Goal: Check status: Check status

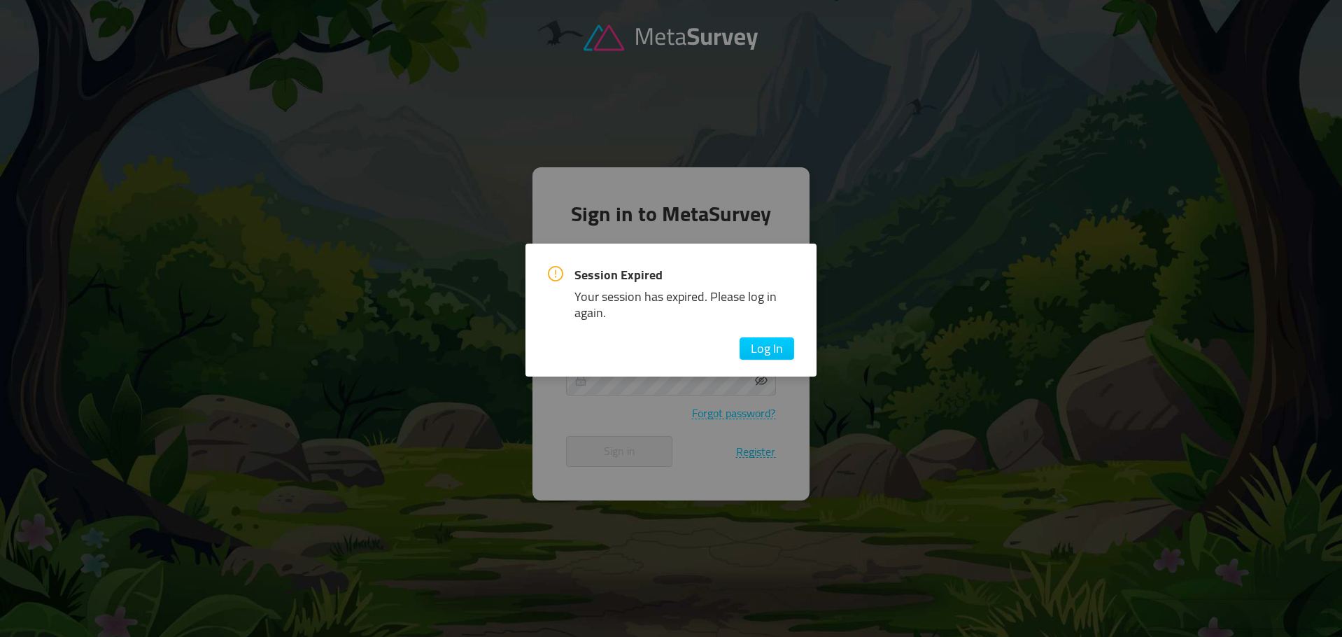
click at [748, 327] on div "Session Expired Your session has expired. Please log in again. Log In" at bounding box center [671, 313] width 246 height 94
click at [766, 360] on button "Log In" at bounding box center [766, 348] width 55 height 22
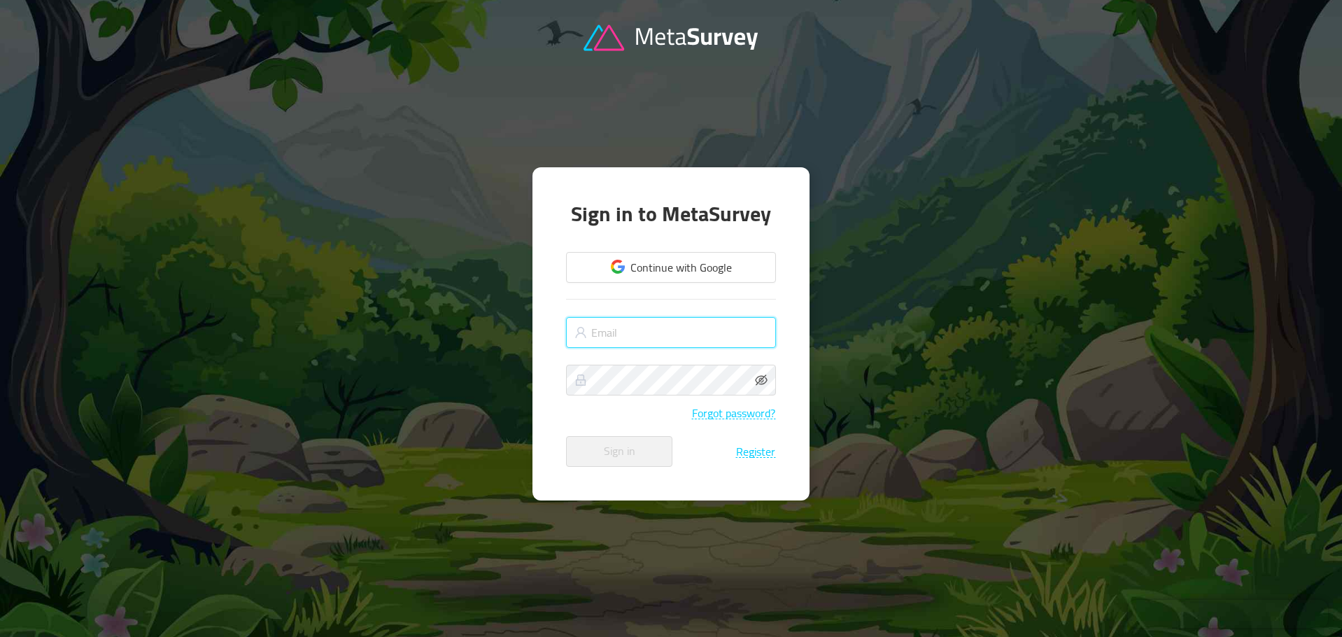
click at [634, 332] on input "text" at bounding box center [671, 332] width 210 height 31
paste input "[EMAIL_ADDRESS][DOMAIN_NAME]"
type input "[EMAIL_ADDRESS][DOMAIN_NAME]"
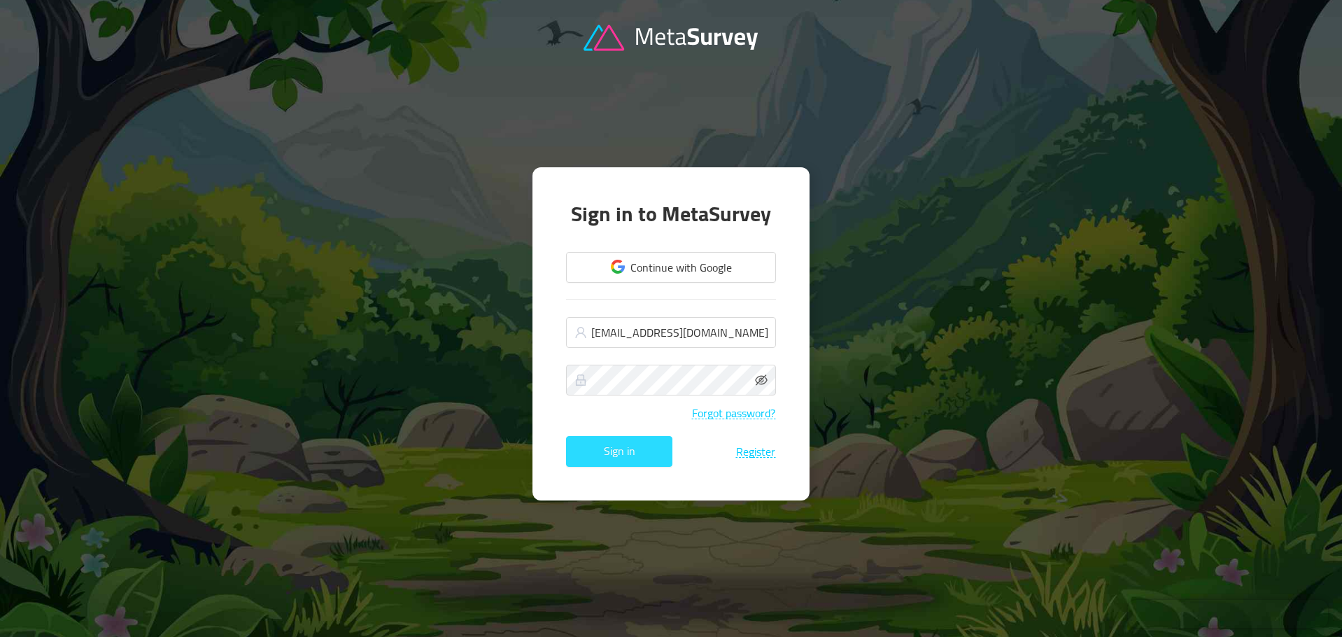
click at [634, 455] on button "Sign in" at bounding box center [619, 451] width 106 height 31
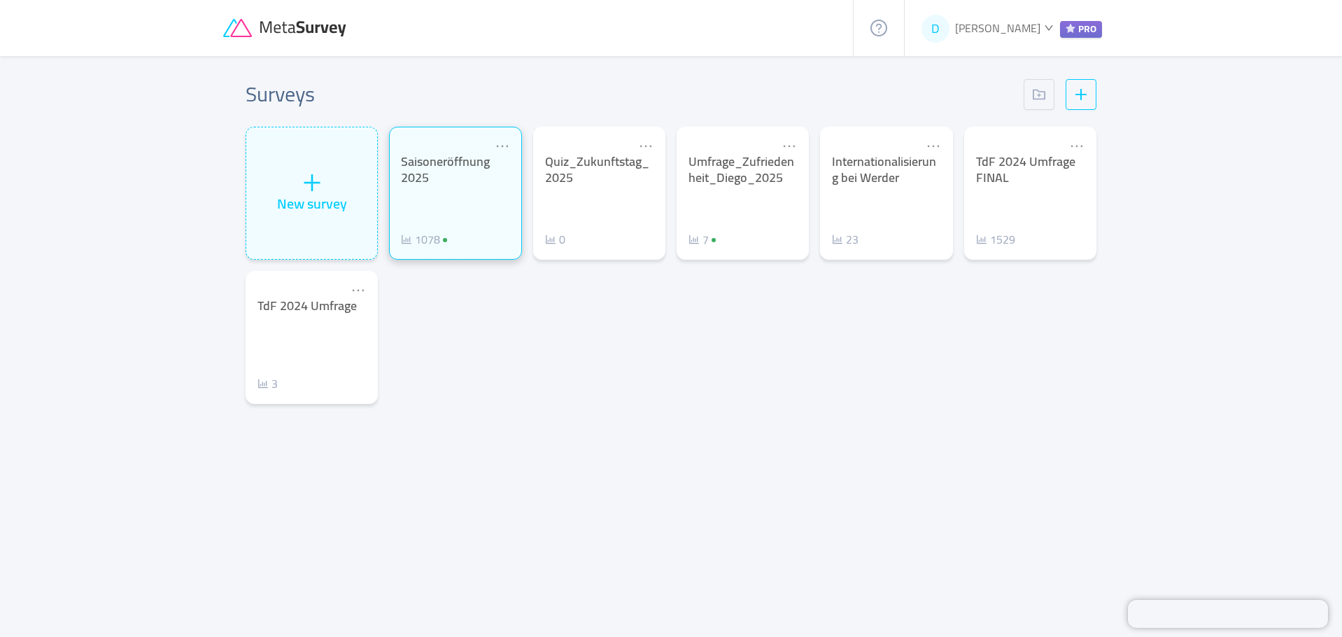
click at [423, 167] on div "Saisoneröffnung 2025" at bounding box center [455, 169] width 108 height 31
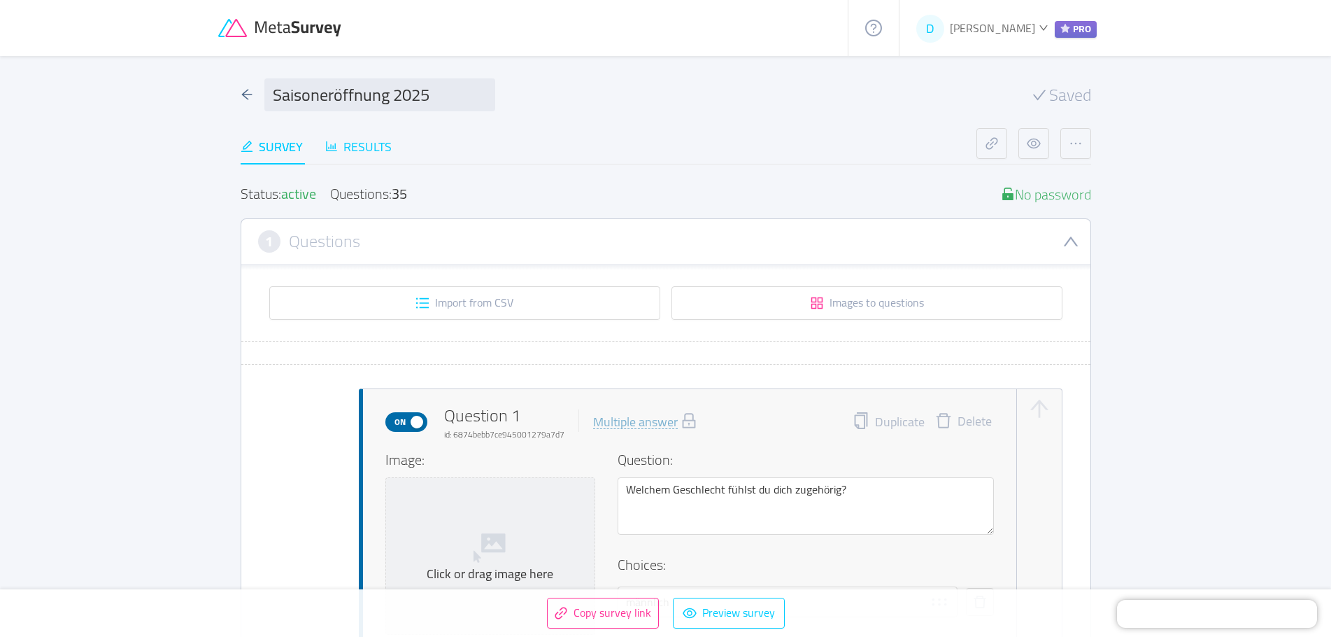
click at [364, 149] on div "Results" at bounding box center [358, 146] width 66 height 19
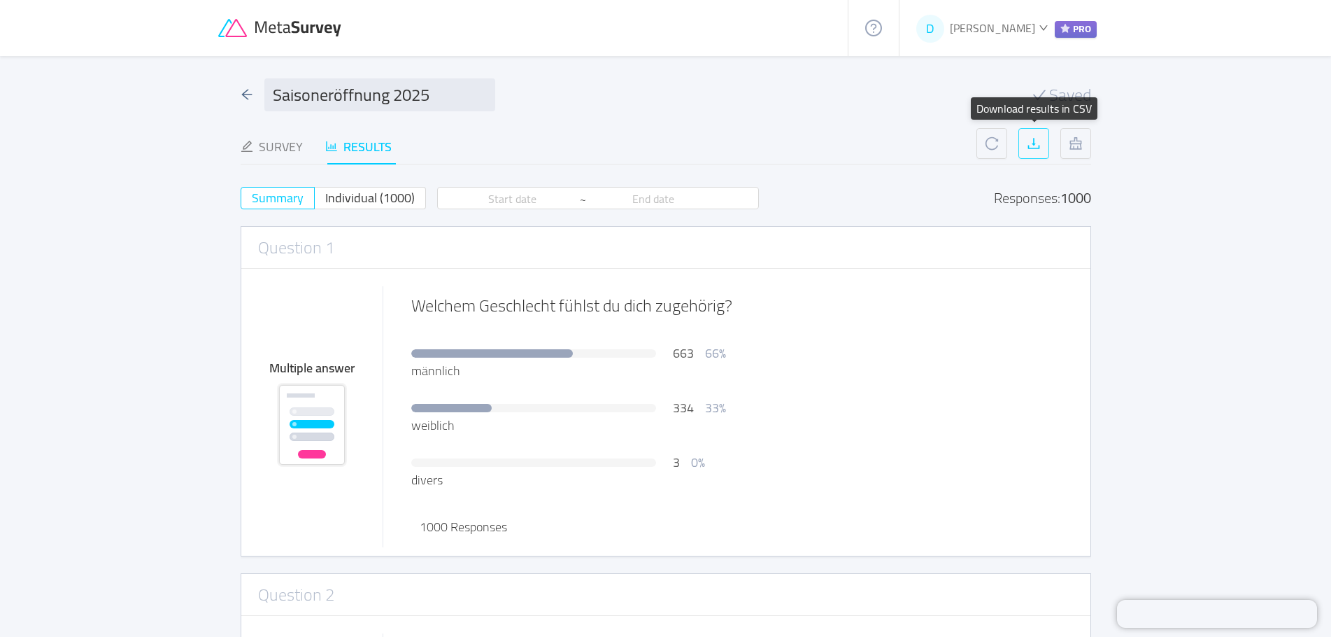
click at [1032, 146] on button "button" at bounding box center [1033, 143] width 31 height 31
